Goal: Find contact information: Find contact information

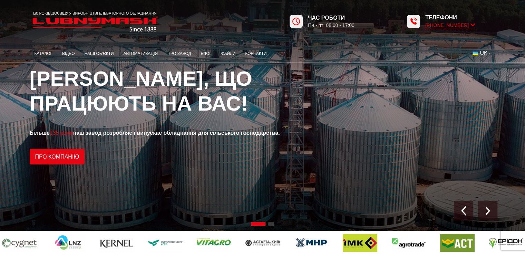
click at [472, 26] on icon at bounding box center [472, 25] width 5 height 7
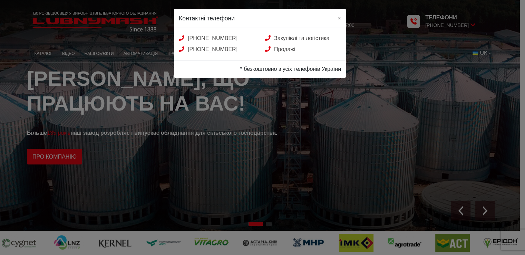
click at [338, 18] on span "×" at bounding box center [339, 18] width 3 height 6
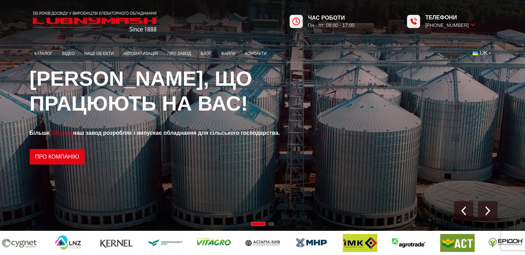
scroll to position [69, 0]
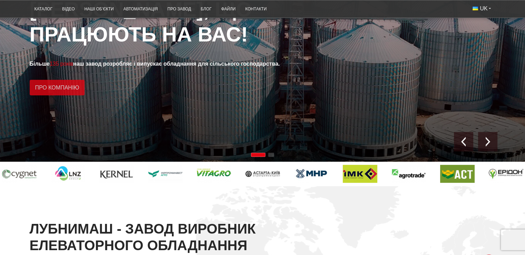
click at [63, 88] on link "Про компанію" at bounding box center [57, 88] width 55 height 16
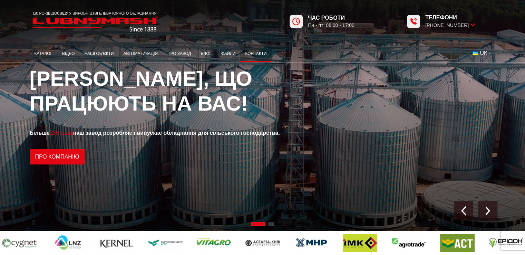
click at [257, 54] on link "Контакти" at bounding box center [255, 53] width 31 height 13
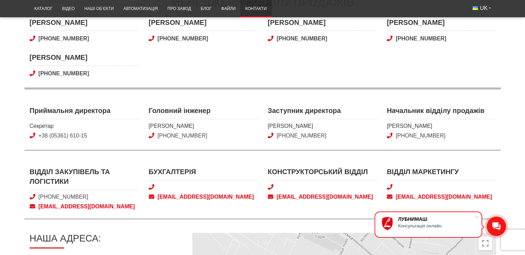
scroll to position [242, 0]
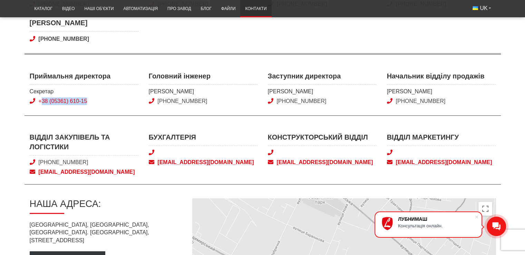
drag, startPoint x: 97, startPoint y: 99, endPoint x: 42, endPoint y: 101, distance: 54.9
click at [42, 101] on span "+38 (05361) 610-15" at bounding box center [84, 101] width 109 height 8
copy link "38 (05361) 610-15"
